Goal: Check status

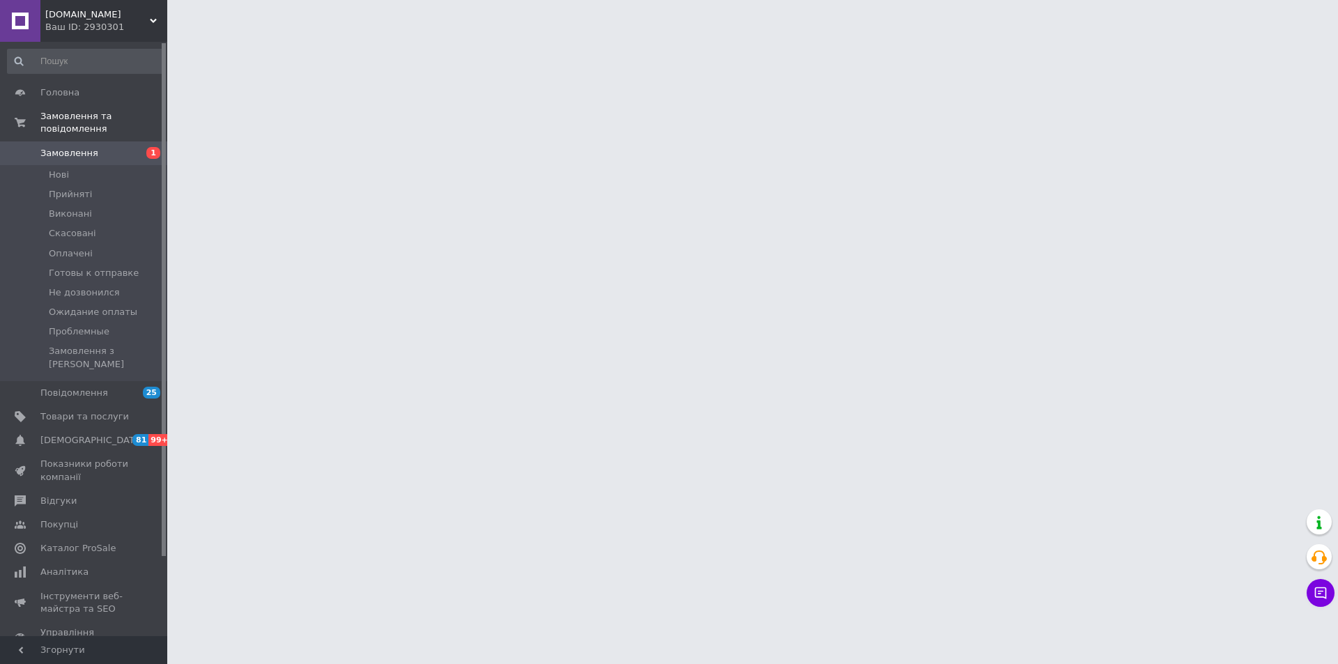
click at [159, 24] on div "Ваш ID: 2930301" at bounding box center [106, 27] width 122 height 13
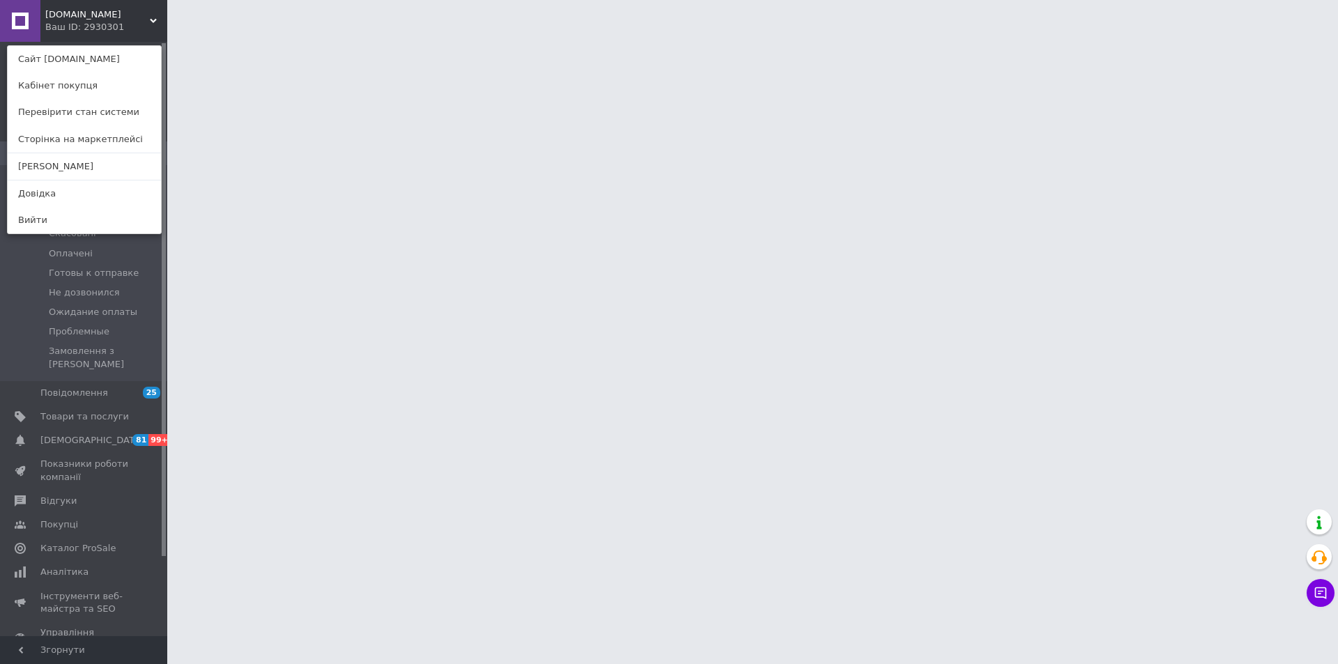
click at [159, 24] on div "[DOMAIN_NAME] Ваш ID: 2930301 Сайт [DOMAIN_NAME] Кабінет покупця Перевірити ста…" at bounding box center [83, 21] width 167 height 42
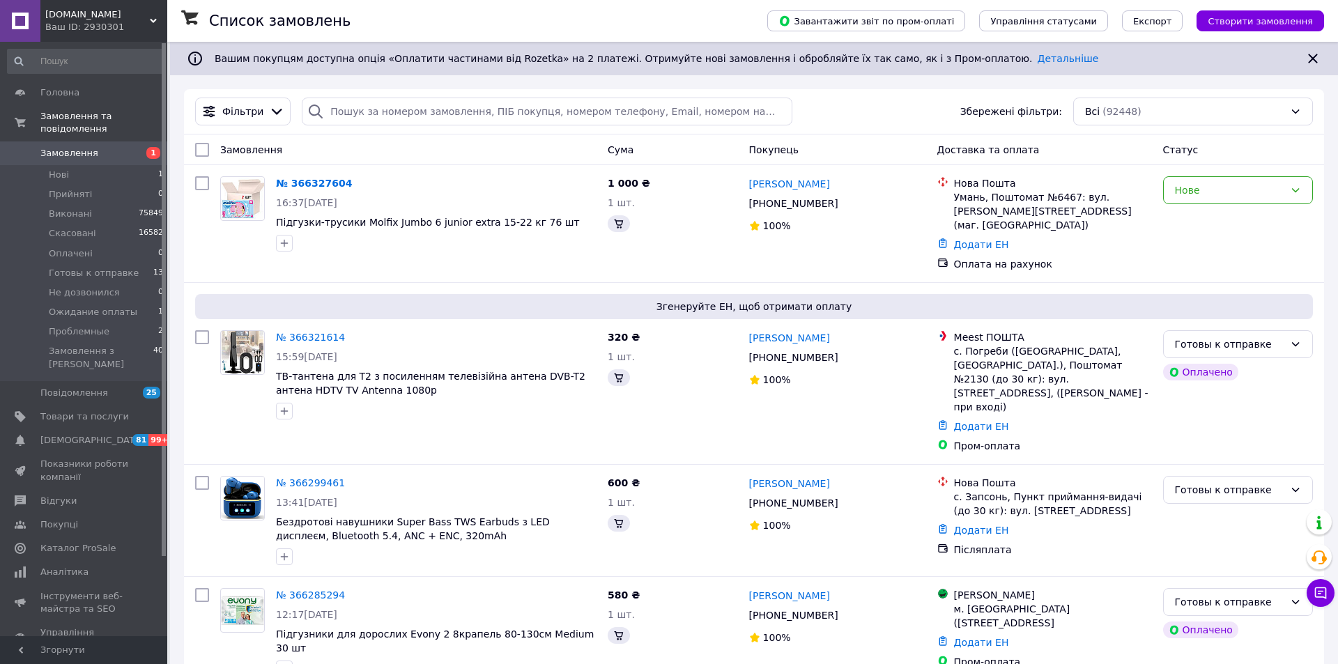
click at [86, 149] on link "Замовлення 1" at bounding box center [85, 153] width 171 height 24
